Goal: Navigation & Orientation: Find specific page/section

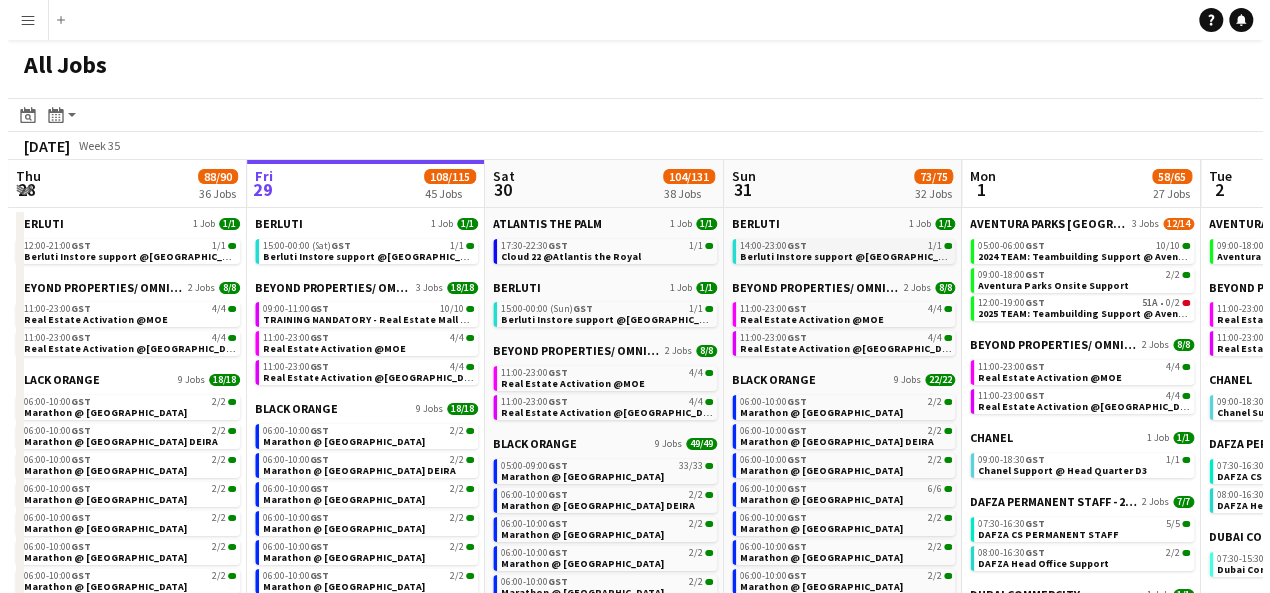
scroll to position [0, 603]
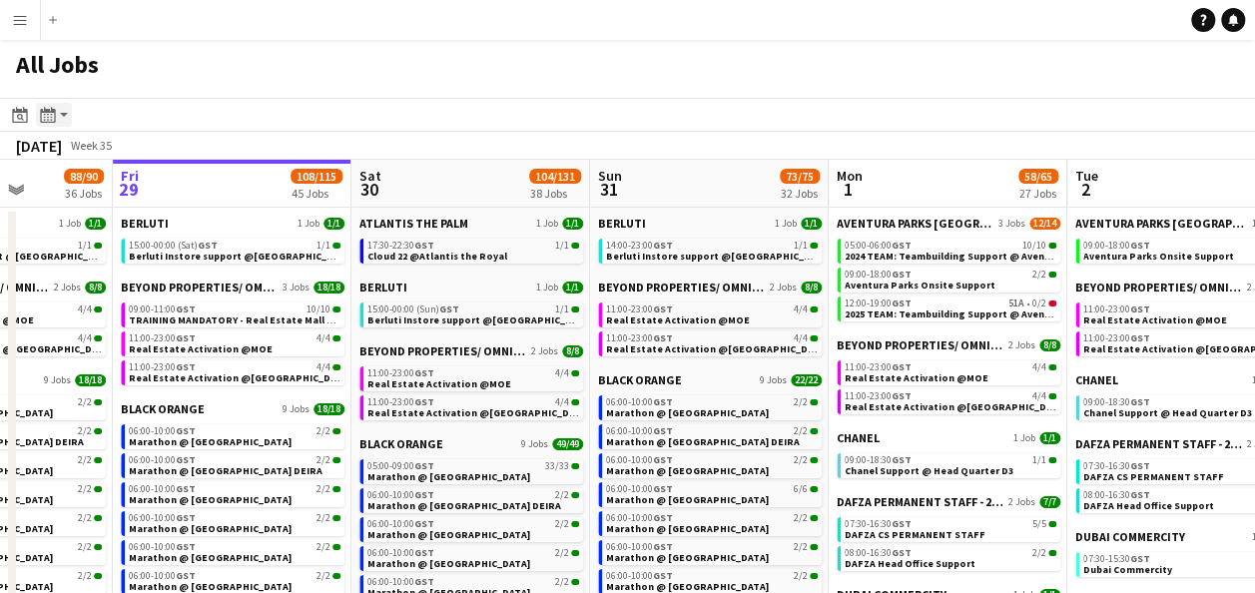
click at [55, 112] on icon at bounding box center [47, 115] width 15 height 16
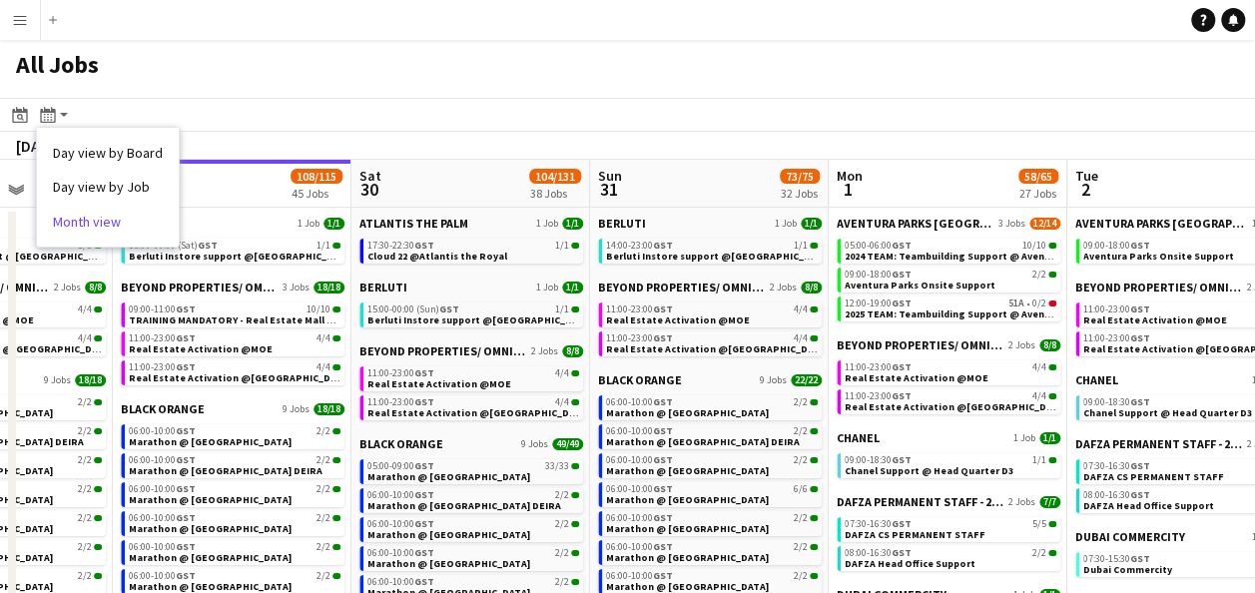
click at [107, 213] on link "Month view" at bounding box center [108, 222] width 110 height 18
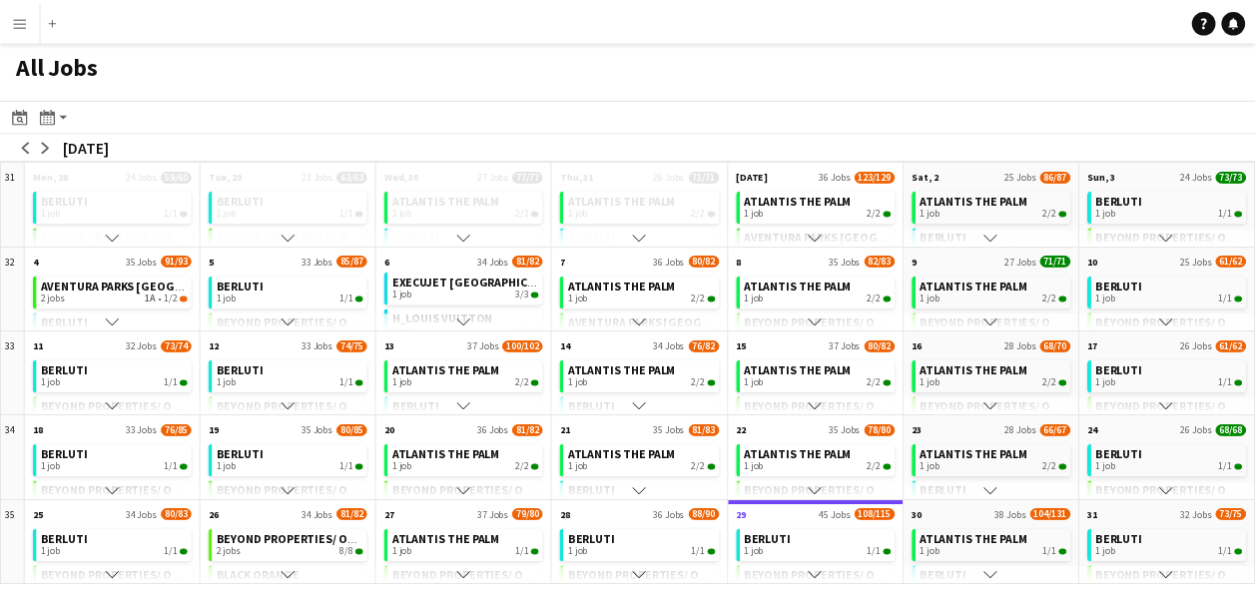
scroll to position [299, 0]
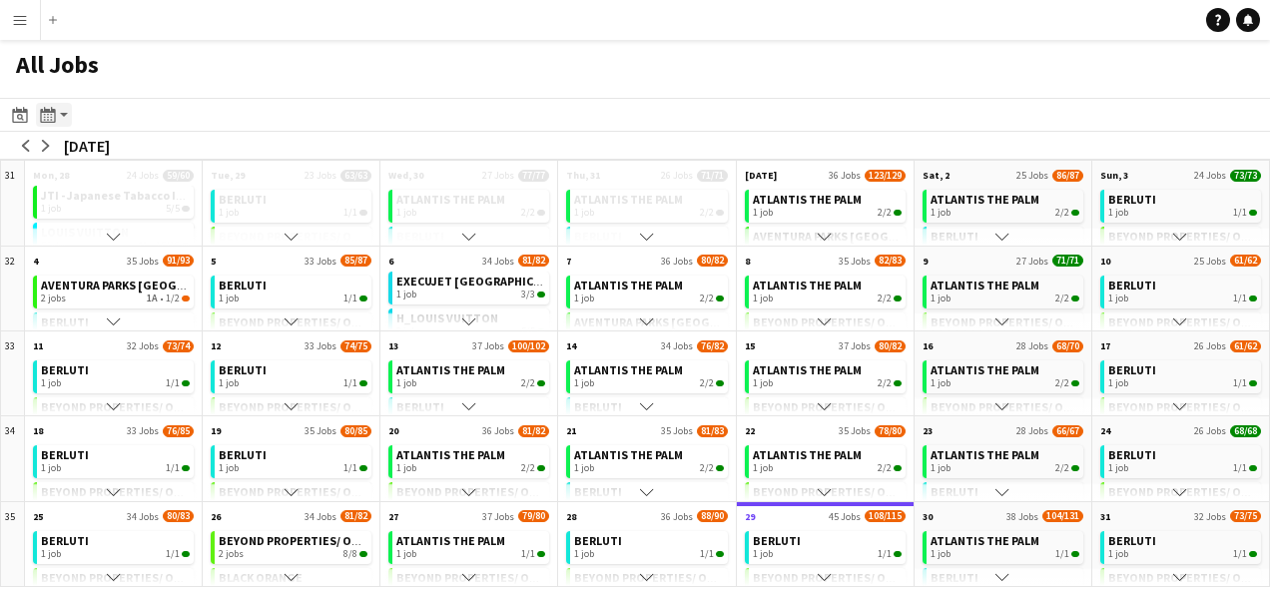
click at [56, 108] on div "Month view / Day view" at bounding box center [48, 115] width 24 height 24
click at [115, 161] on link "Day view by Board" at bounding box center [108, 153] width 110 height 18
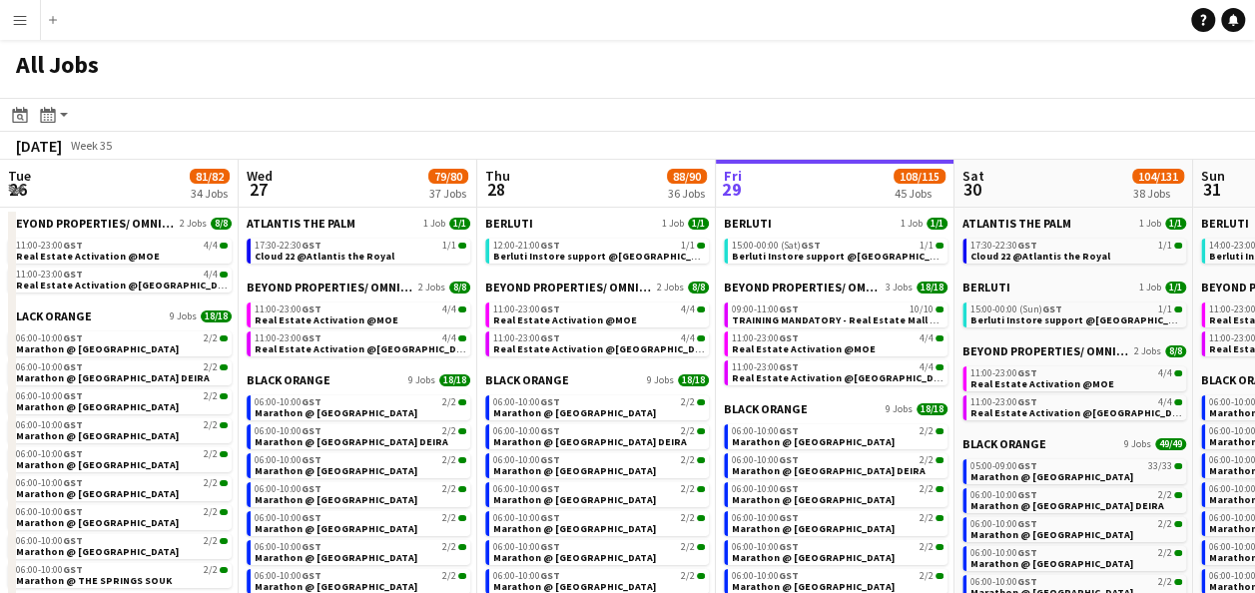
scroll to position [0, 603]
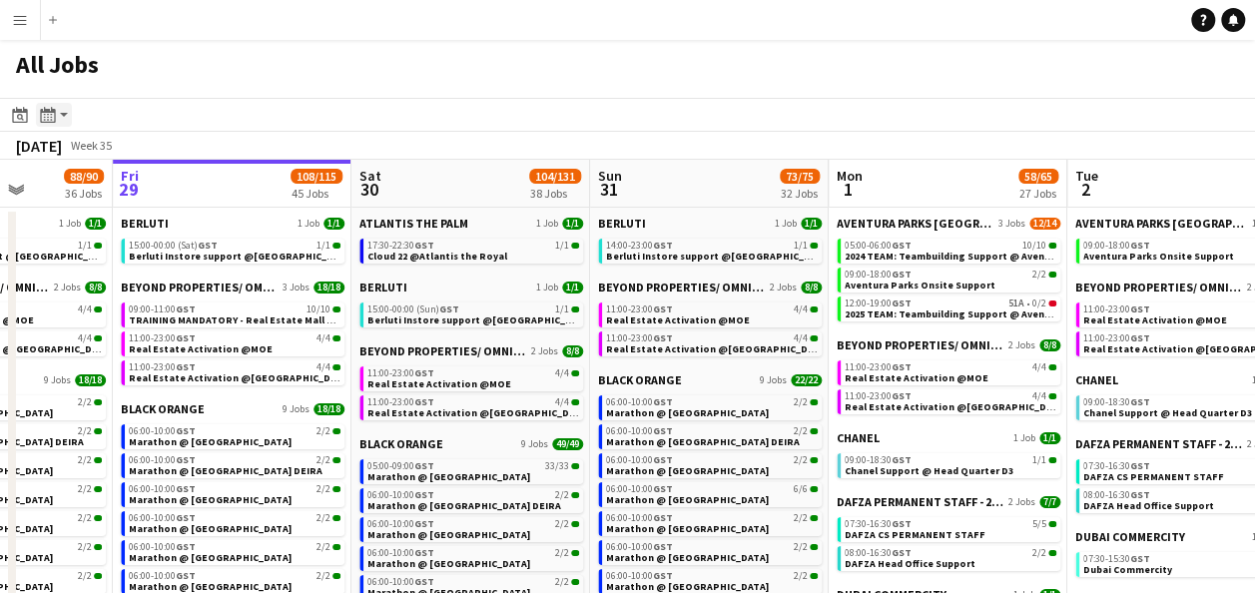
click at [45, 103] on div "Month view / Day view" at bounding box center [48, 115] width 24 height 24
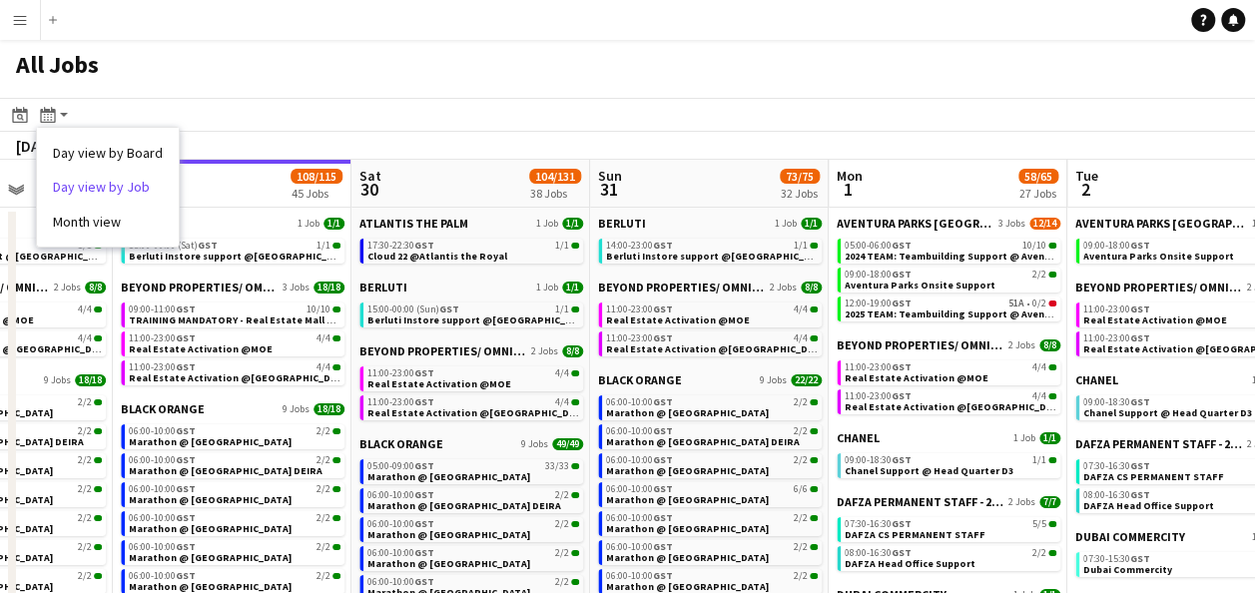
click at [116, 186] on link "Day view by Job" at bounding box center [108, 187] width 110 height 18
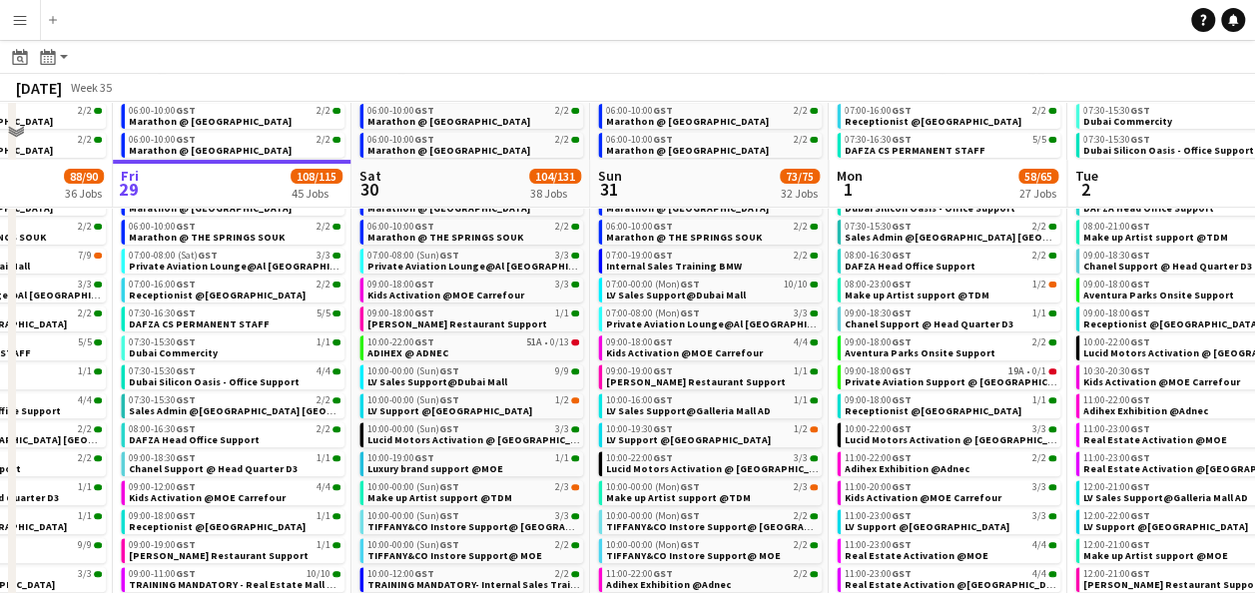
scroll to position [0, 0]
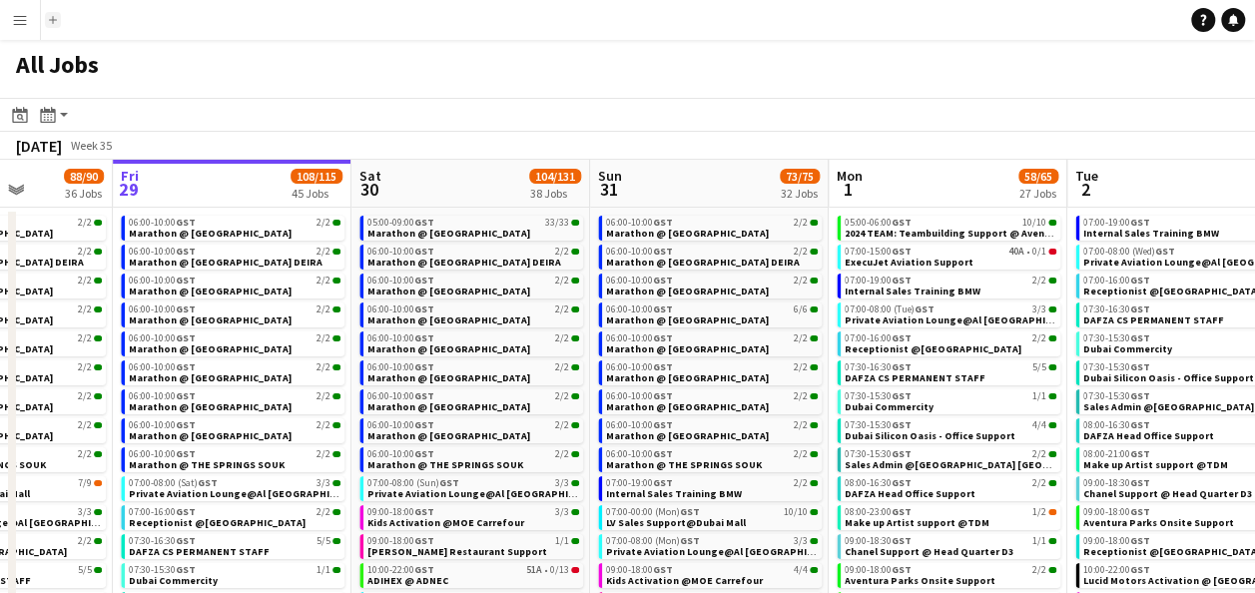
click at [52, 21] on app-icon "Add" at bounding box center [53, 20] width 8 height 8
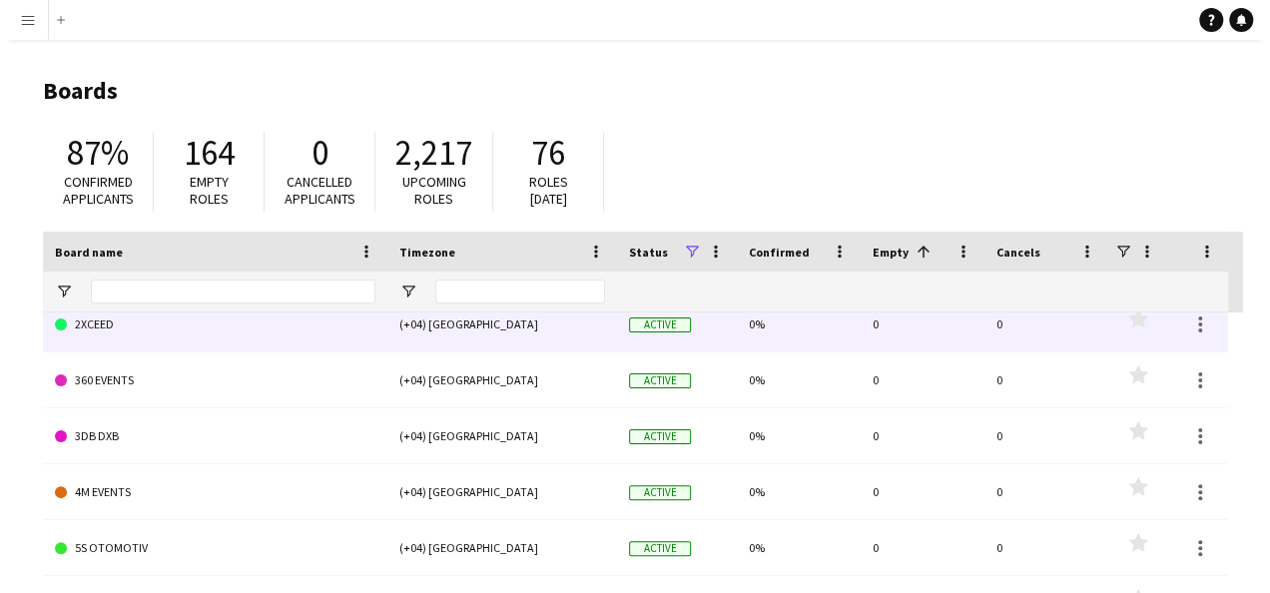
scroll to position [399, 0]
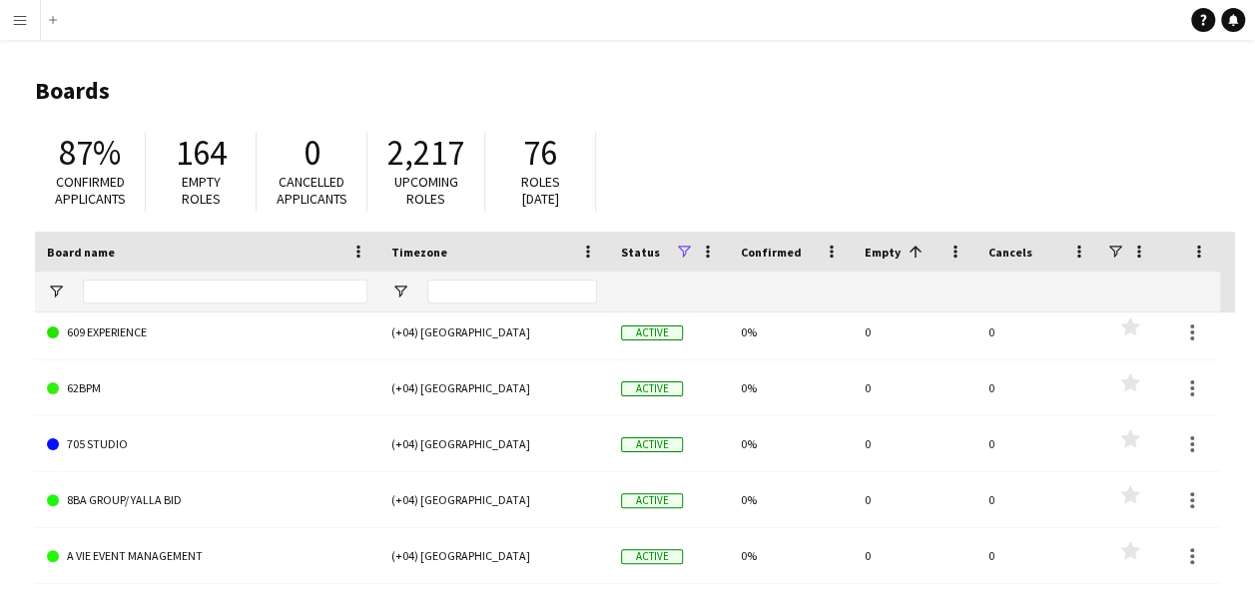
click at [28, 22] on button "Menu" at bounding box center [20, 20] width 40 height 40
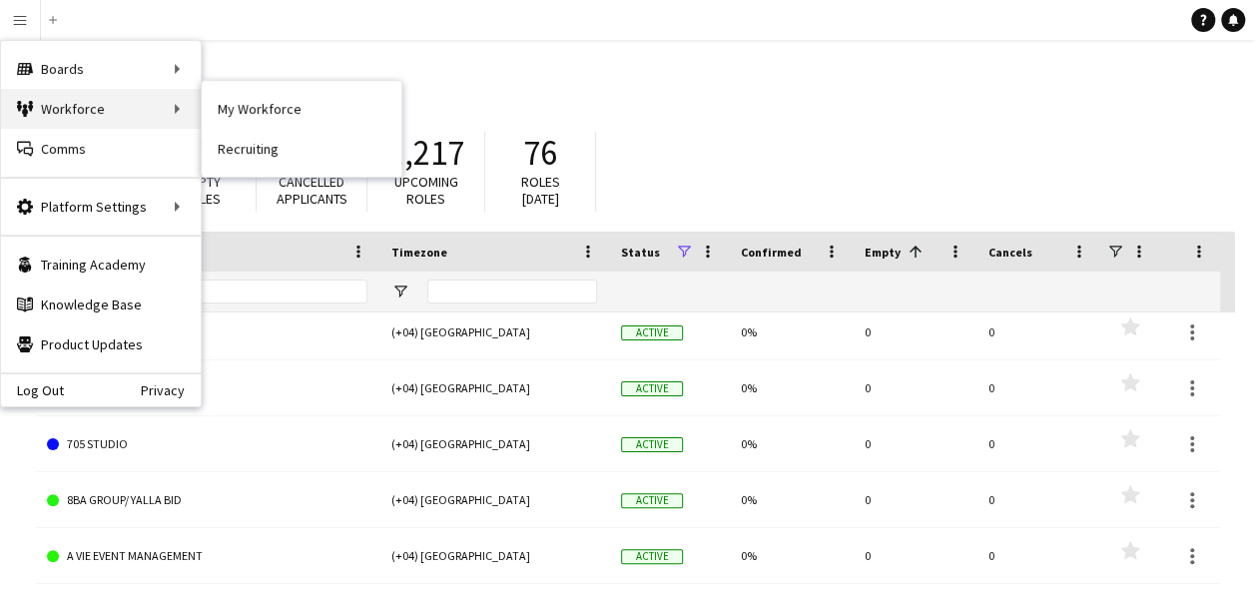
click at [119, 116] on div "Workforce Workforce" at bounding box center [101, 109] width 200 height 40
click at [172, 103] on div "Workforce Workforce" at bounding box center [101, 109] width 200 height 40
click at [128, 104] on div "Workforce Workforce" at bounding box center [101, 109] width 200 height 40
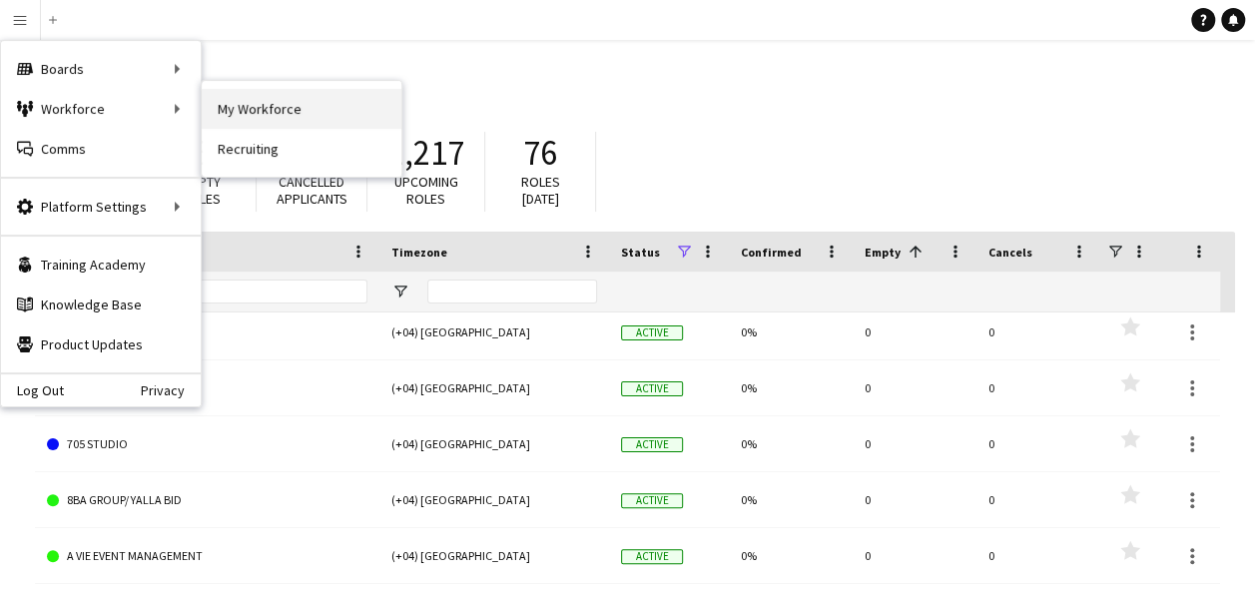
click at [239, 107] on link "My Workforce" at bounding box center [302, 109] width 200 height 40
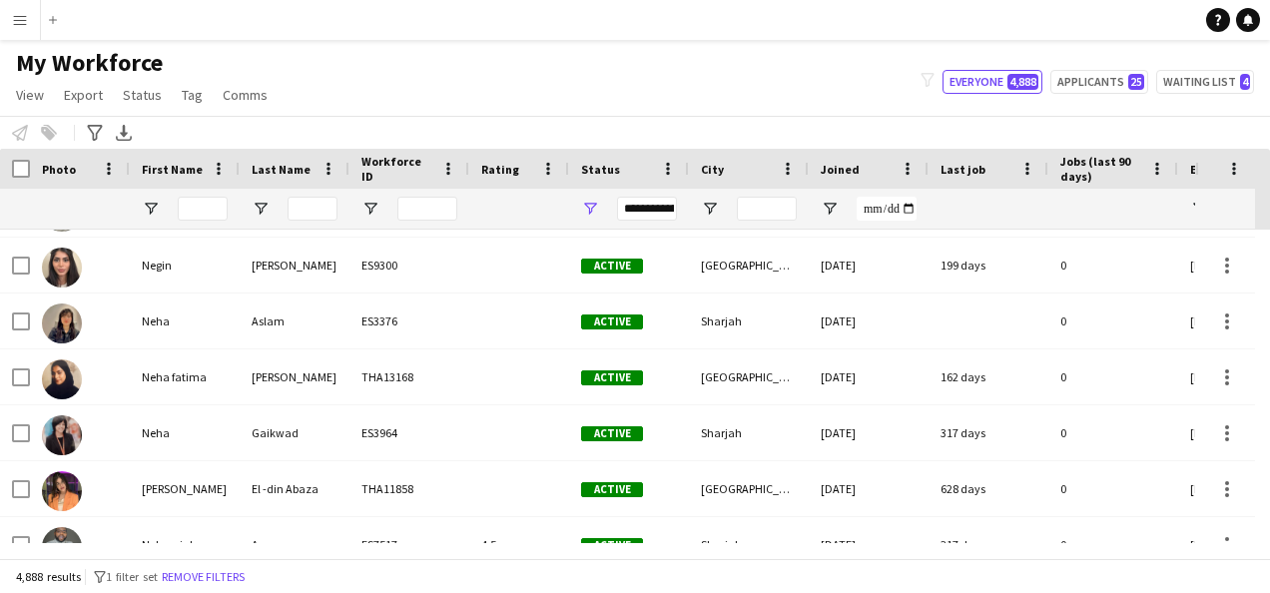
click at [16, 26] on app-icon "Menu" at bounding box center [20, 20] width 16 height 16
